Goal: Task Accomplishment & Management: Manage account settings

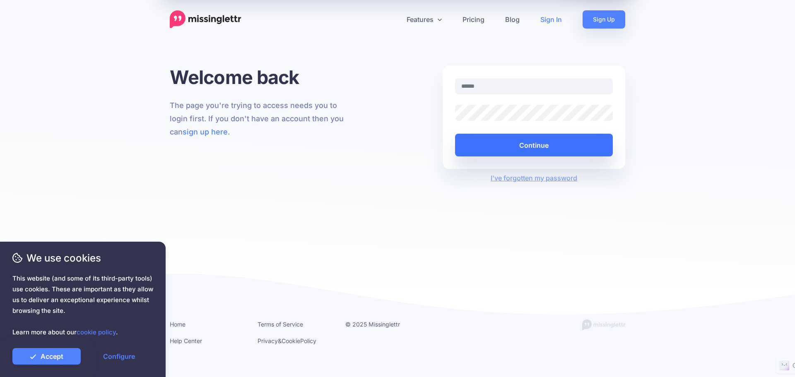
type input "**********"
click at [506, 145] on button "Continue" at bounding box center [534, 145] width 158 height 23
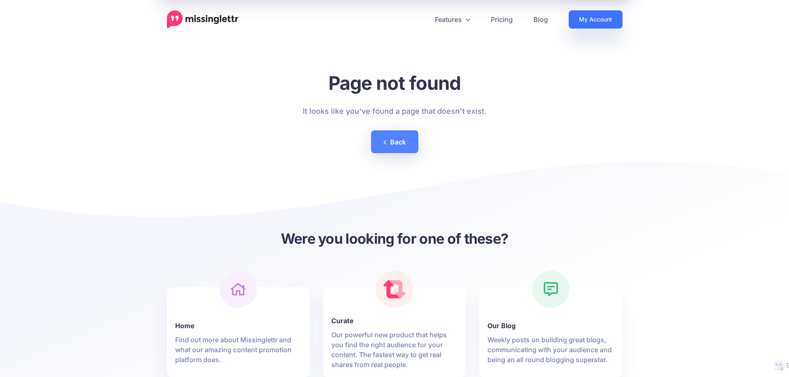
click at [591, 18] on link "My Account" at bounding box center [595, 19] width 54 height 18
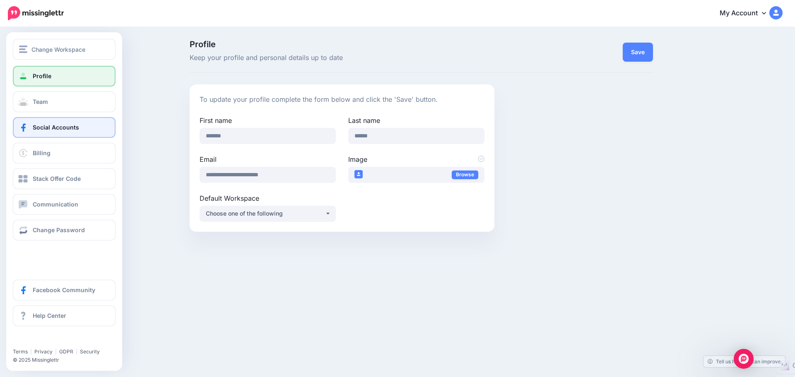
click at [24, 130] on span at bounding box center [23, 127] width 11 height 8
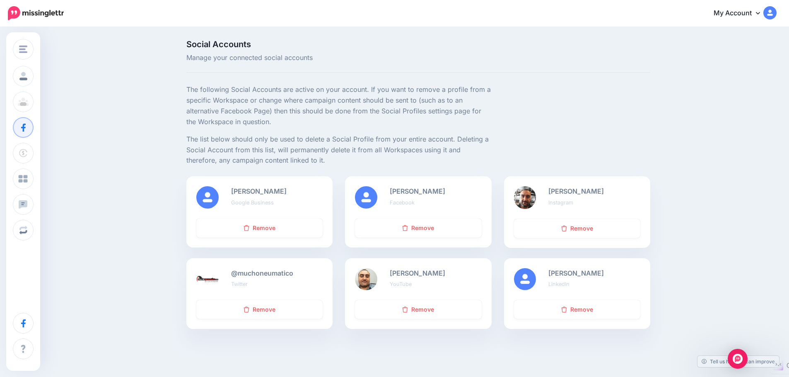
click at [15, 13] on img at bounding box center [36, 13] width 56 height 14
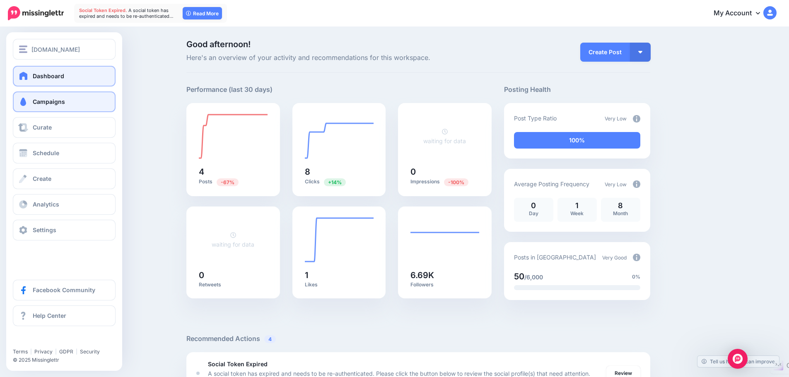
click at [24, 103] on span at bounding box center [23, 102] width 11 height 8
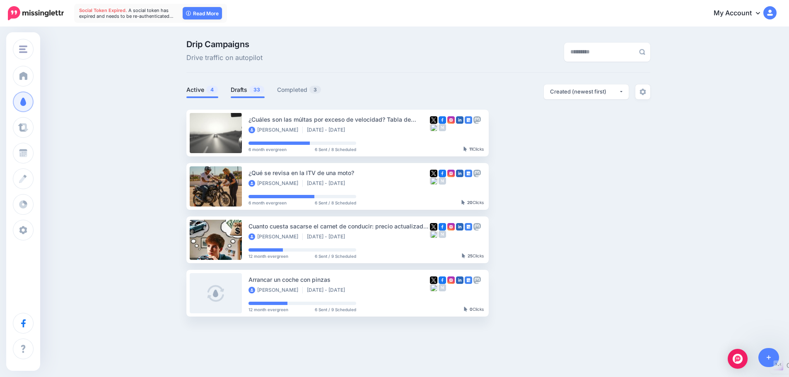
click at [250, 91] on link "Drafts 33" at bounding box center [248, 90] width 34 height 10
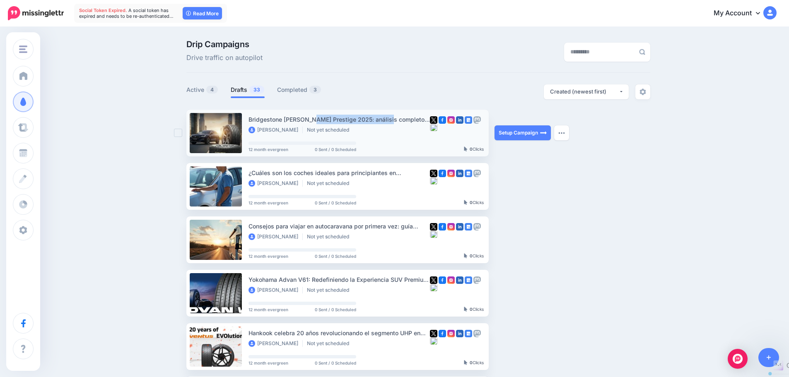
drag, startPoint x: 250, startPoint y: 119, endPoint x: 330, endPoint y: 118, distance: 79.1
click at [330, 118] on li "Bridgestone Alenza Prestige 2025: análisis completo del nuevo neumático premium…" at bounding box center [337, 133] width 302 height 47
